Goal: Transaction & Acquisition: Download file/media

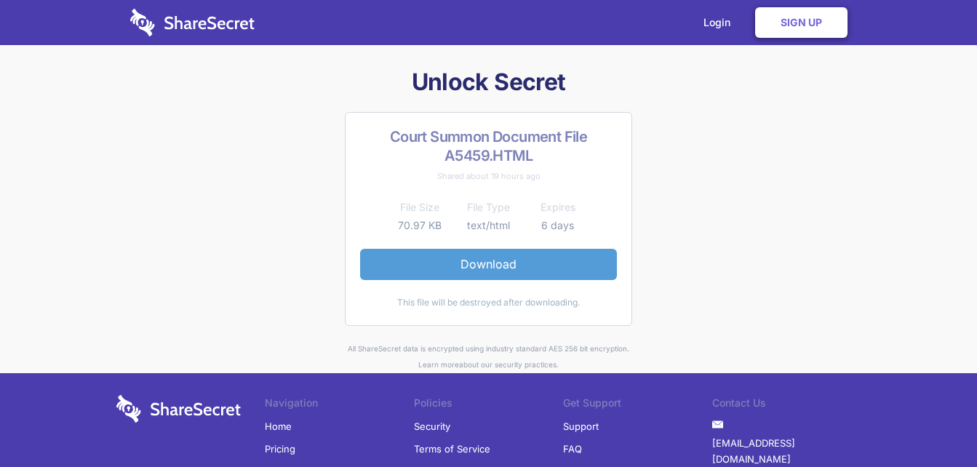
click at [478, 271] on link "Download" at bounding box center [488, 264] width 257 height 31
